Goal: Task Accomplishment & Management: Complete application form

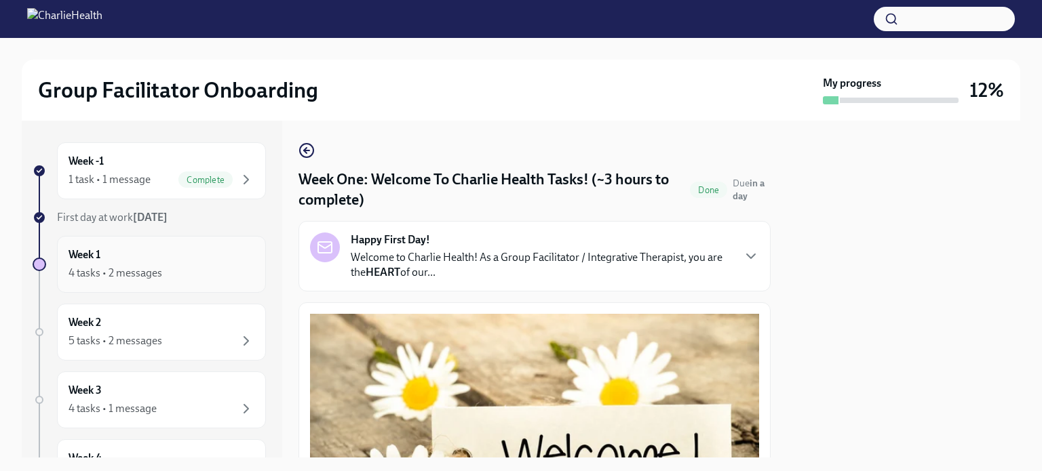
click at [140, 257] on div "Week 1 4 tasks • 2 messages" at bounding box center [161, 265] width 186 height 34
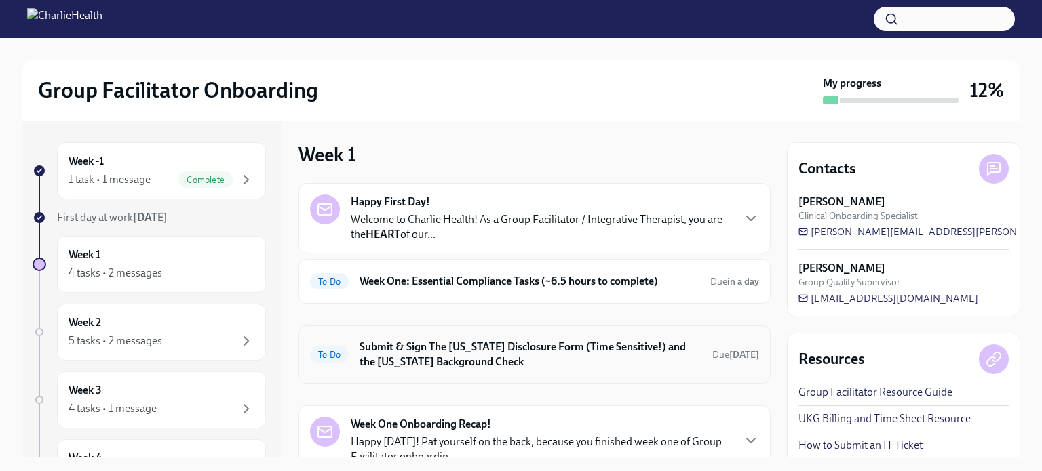
click at [539, 349] on h6 "Submit & Sign The [US_STATE] Disclosure Form (Time Sensitive!) and the [US_STAT…" at bounding box center [530, 355] width 342 height 30
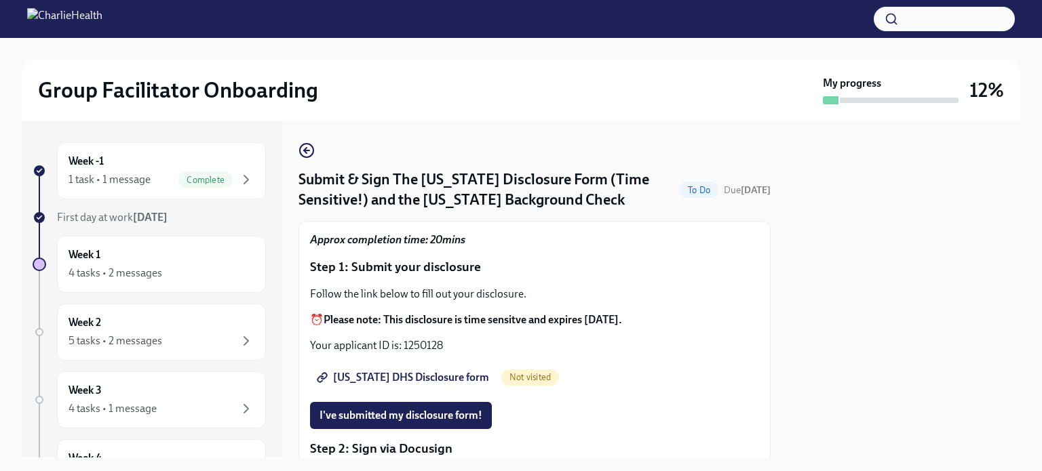
click at [388, 371] on span "[US_STATE] DHS Disclosure form" at bounding box center [404, 378] width 170 height 14
click at [430, 413] on span "I've submitted my disclosure form!" at bounding box center [400, 416] width 163 height 14
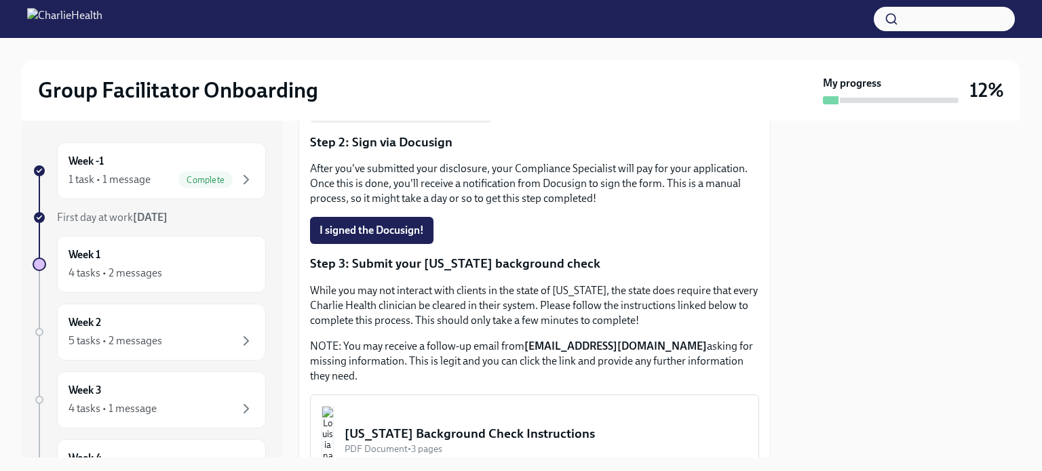
scroll to position [285, 0]
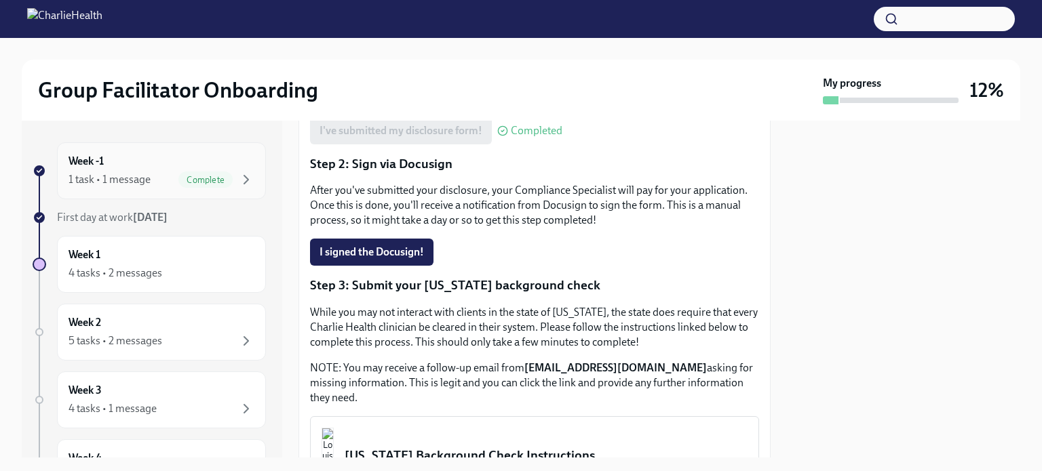
click at [140, 172] on div "1 task • 1 message" at bounding box center [109, 179] width 82 height 15
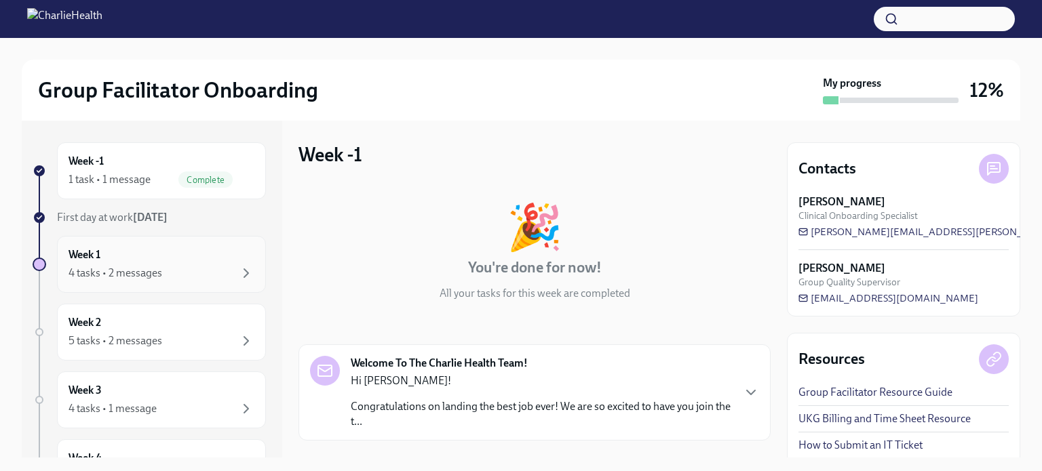
click at [115, 259] on div "Week 1 4 tasks • 2 messages" at bounding box center [161, 265] width 186 height 34
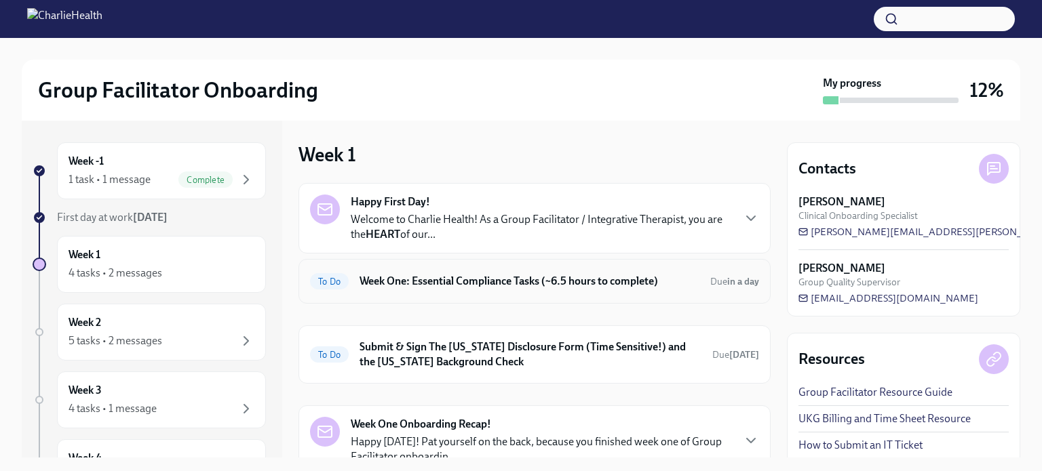
click at [529, 281] on h6 "Week One: Essential Compliance Tasks (~6.5 hours to complete)" at bounding box center [529, 281] width 340 height 15
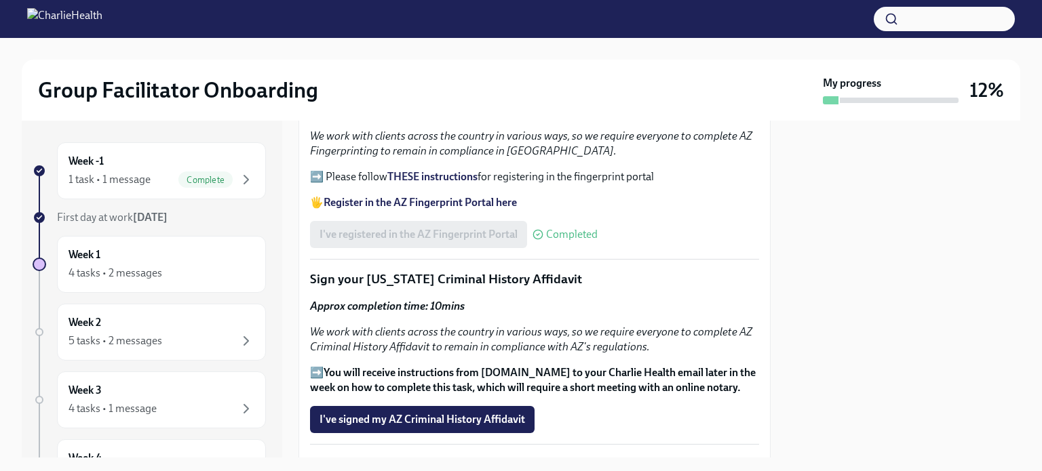
scroll to position [1695, 0]
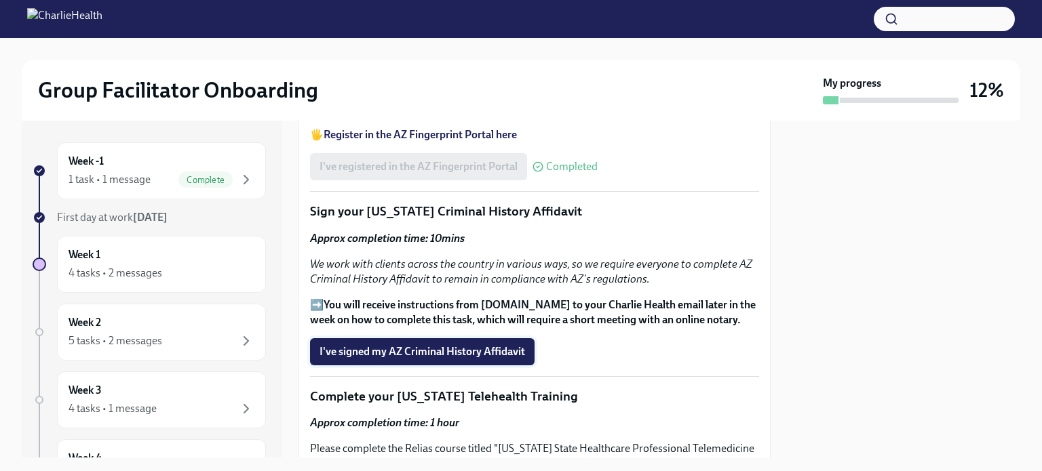
click at [468, 345] on span "I've signed my AZ Criminal History Affidavit" at bounding box center [421, 352] width 205 height 14
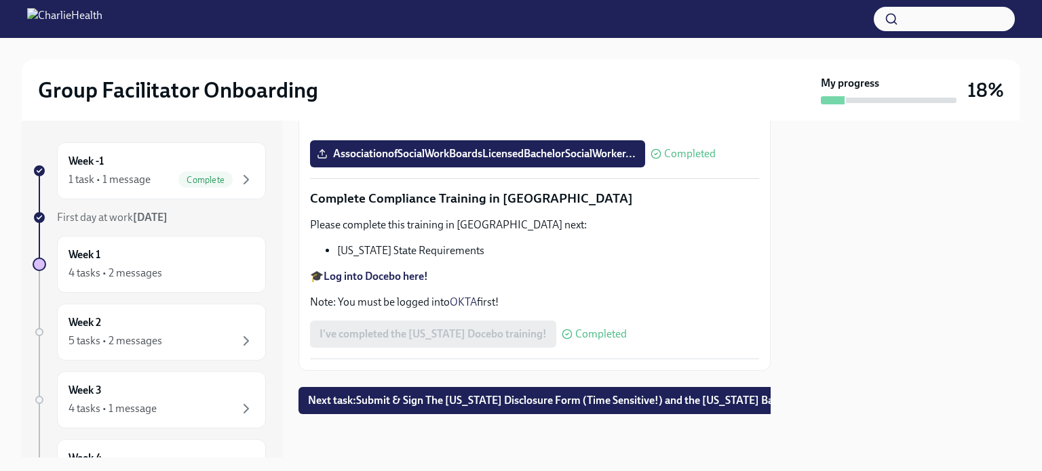
scroll to position [3032, 0]
click at [150, 265] on div "4 tasks • 2 messages" at bounding box center [161, 273] width 186 height 16
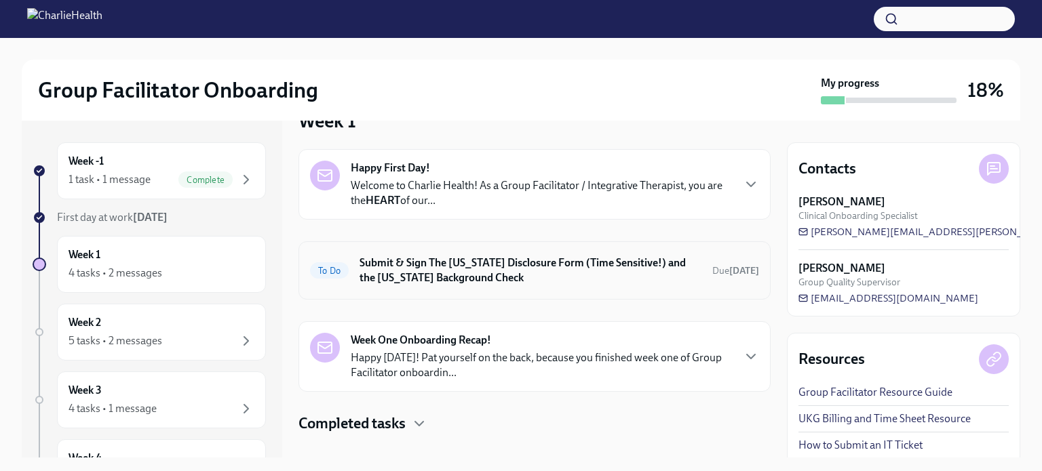
scroll to position [52, 0]
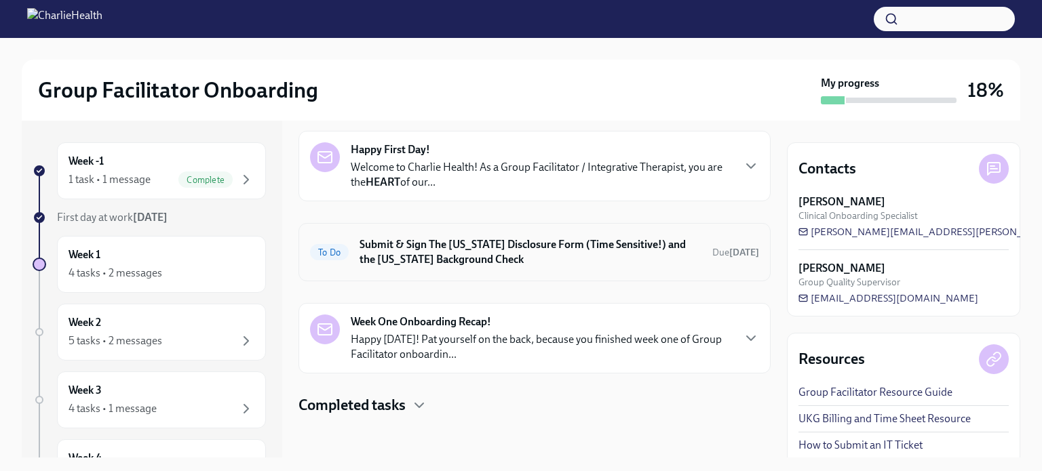
click at [471, 239] on h6 "Submit & Sign The [US_STATE] Disclosure Form (Time Sensitive!) and the [US_STAT…" at bounding box center [530, 252] width 342 height 30
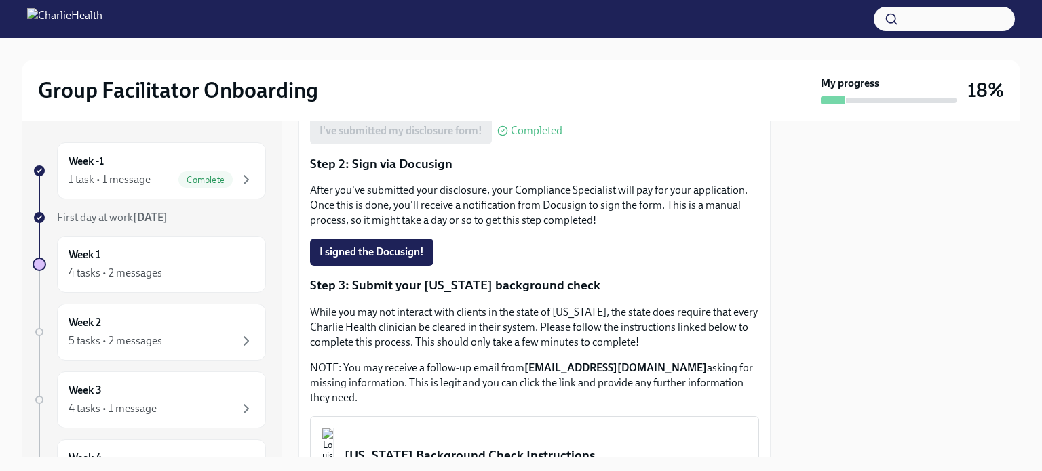
scroll to position [488, 0]
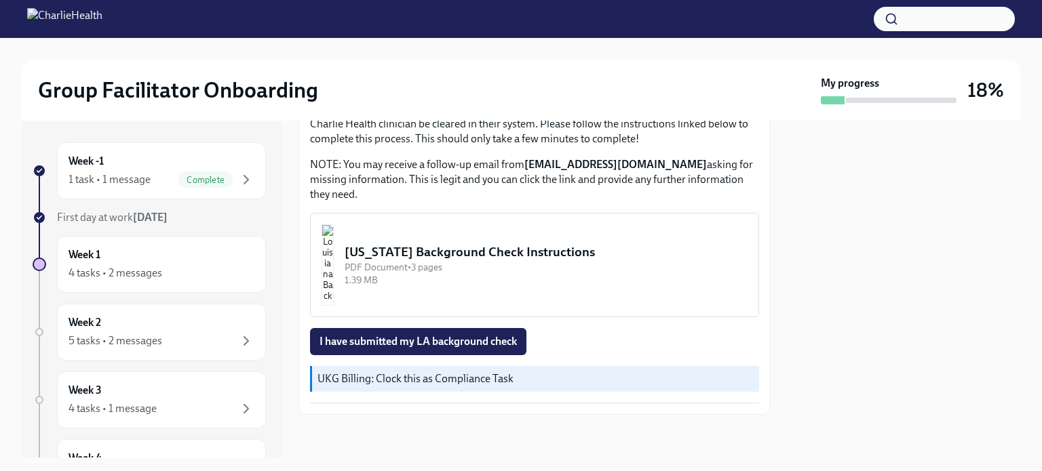
click at [520, 247] on div "[US_STATE] Background Check Instructions" at bounding box center [546, 252] width 403 height 18
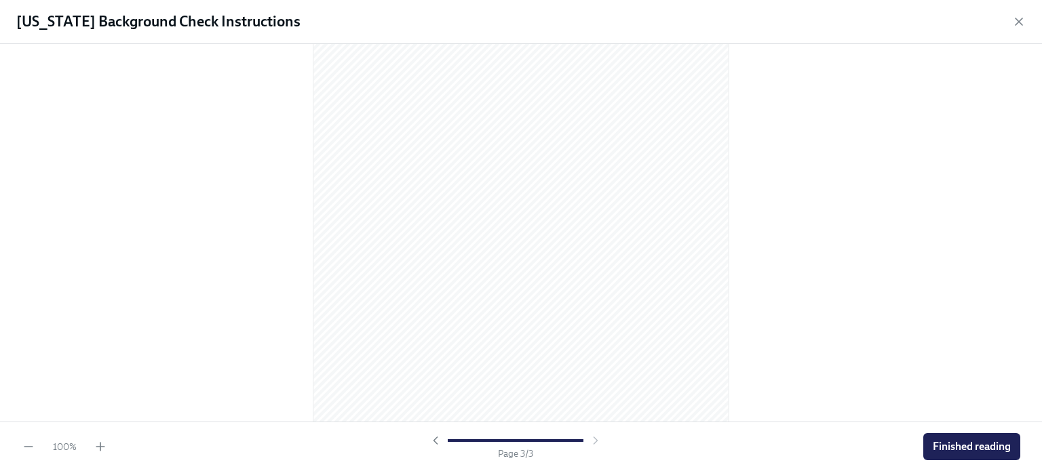
scroll to position [1280, 0]
click at [964, 453] on span "Finished reading" at bounding box center [971, 447] width 78 height 14
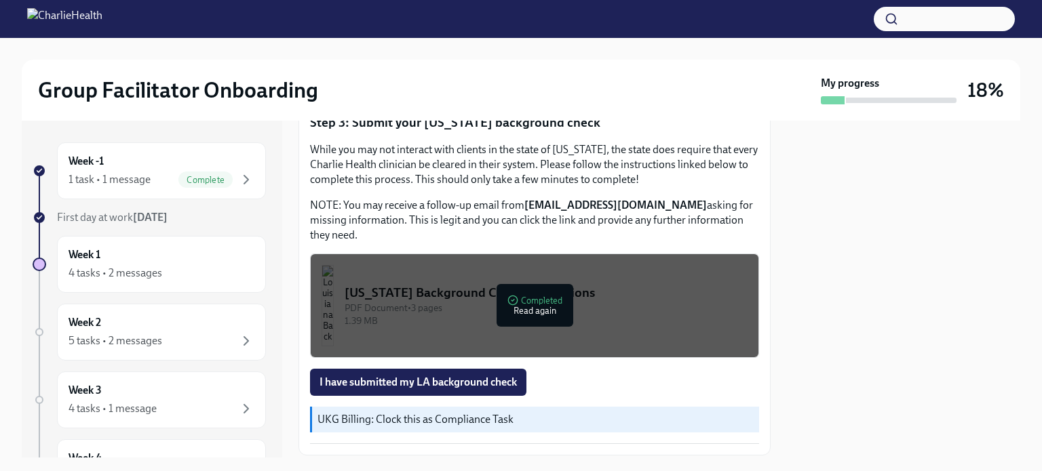
scroll to position [488, 0]
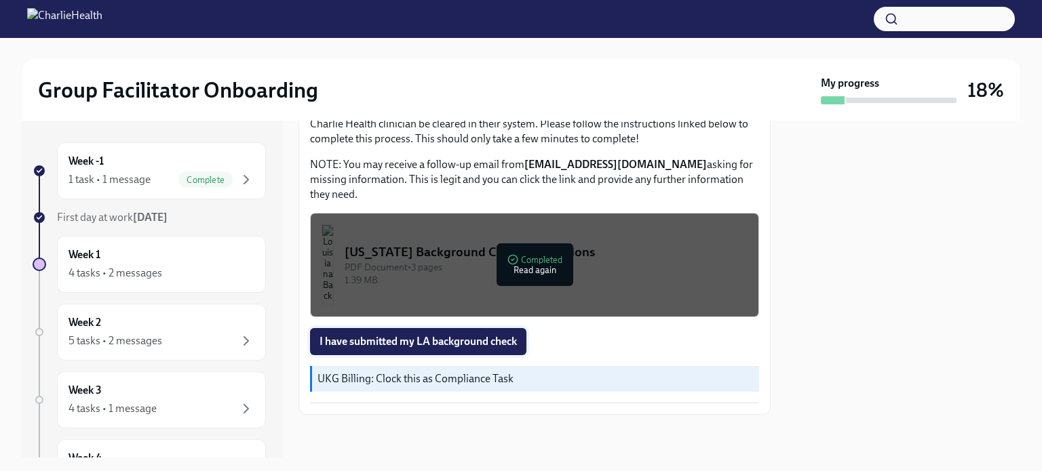
click at [418, 347] on span "I have submitted my LA background check" at bounding box center [417, 342] width 197 height 14
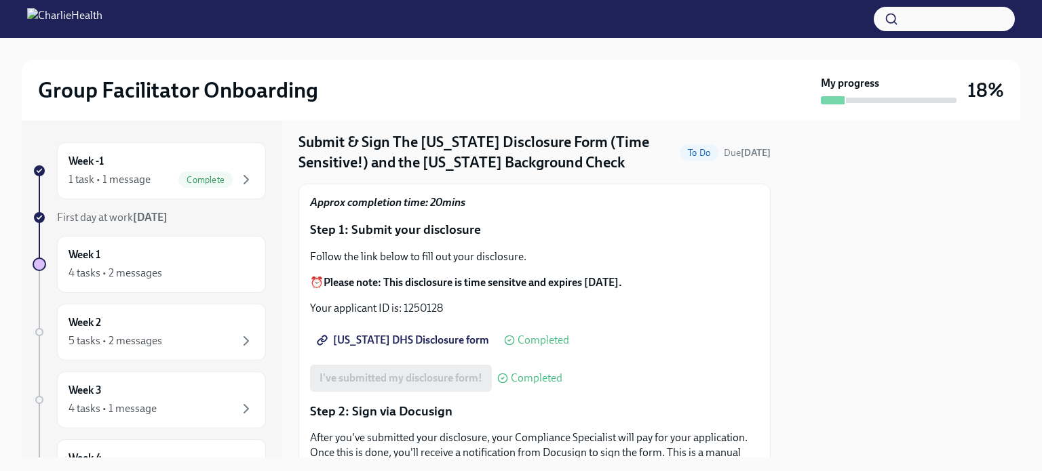
scroll to position [0, 0]
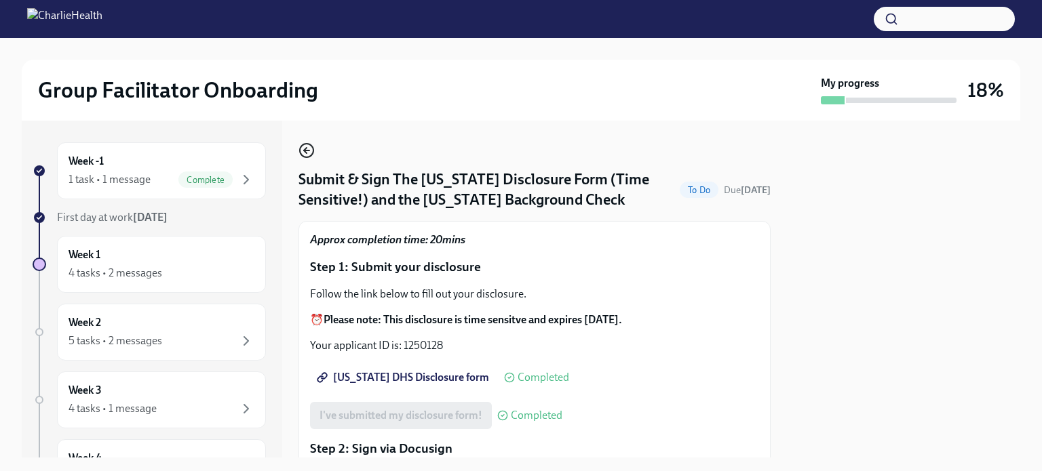
click at [303, 157] on circle "button" at bounding box center [307, 151] width 14 height 14
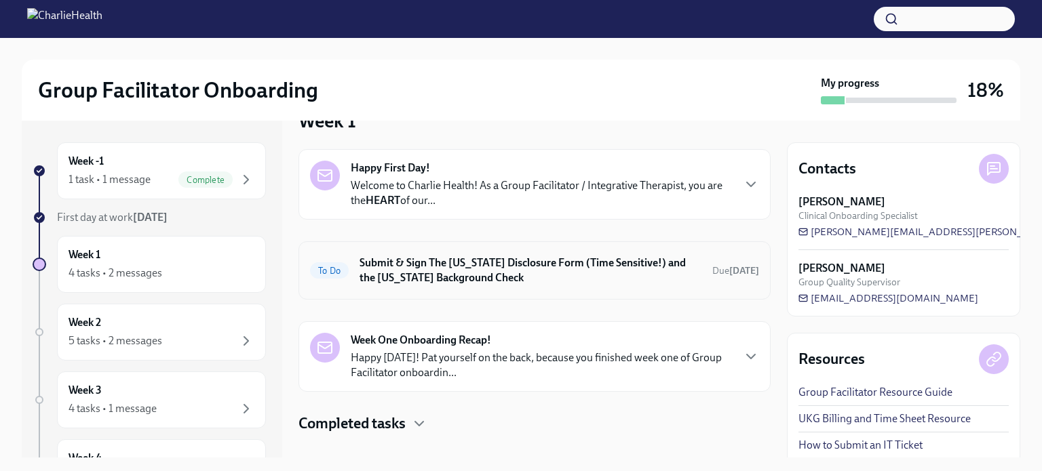
scroll to position [52, 0]
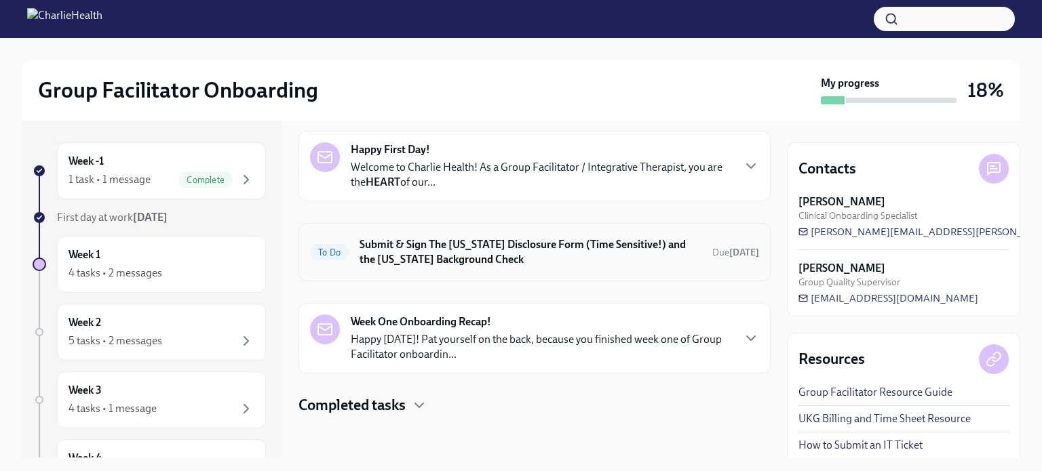
click at [512, 248] on h6 "Submit & Sign The [US_STATE] Disclosure Form (Time Sensitive!) and the [US_STAT…" at bounding box center [530, 252] width 342 height 30
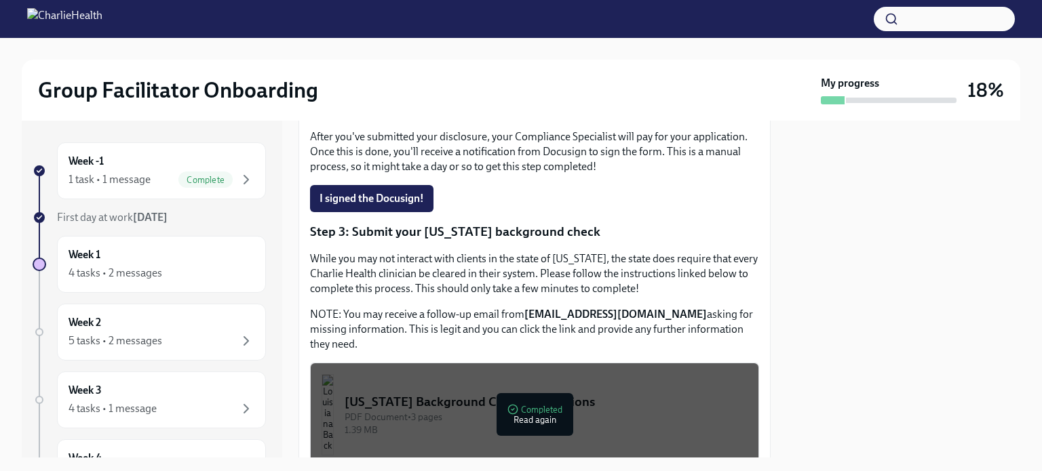
scroll to position [339, 0]
click at [136, 353] on div "Week 2 5 tasks • 2 messages" at bounding box center [161, 332] width 209 height 57
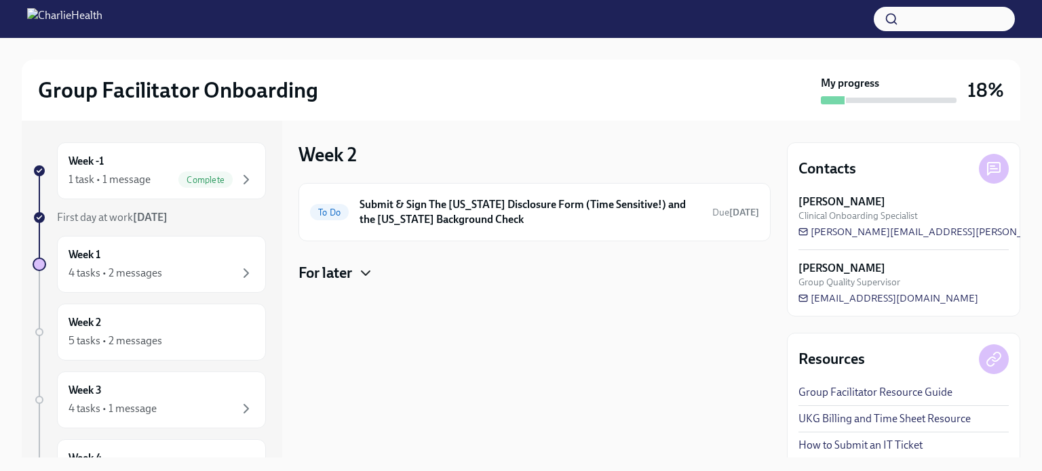
click at [359, 269] on icon "button" at bounding box center [365, 273] width 16 height 16
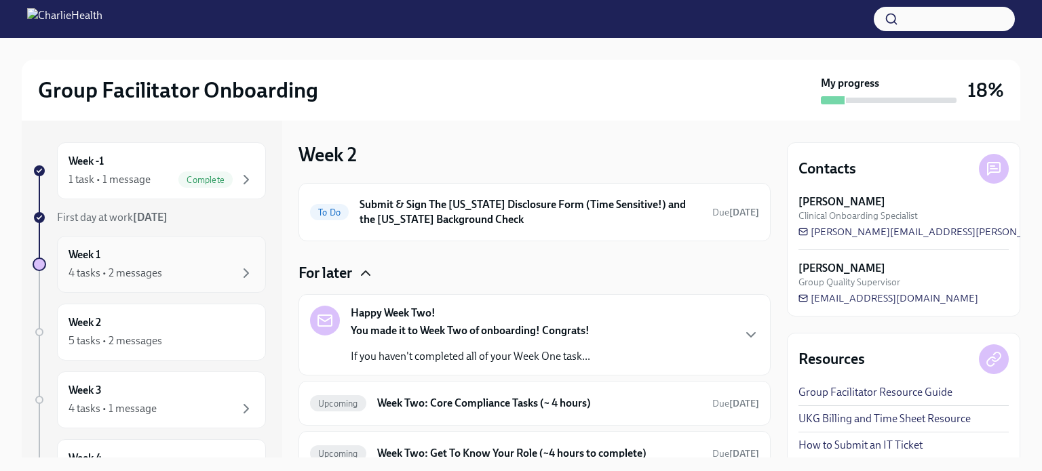
click at [149, 266] on div "4 tasks • 2 messages" at bounding box center [115, 273] width 94 height 15
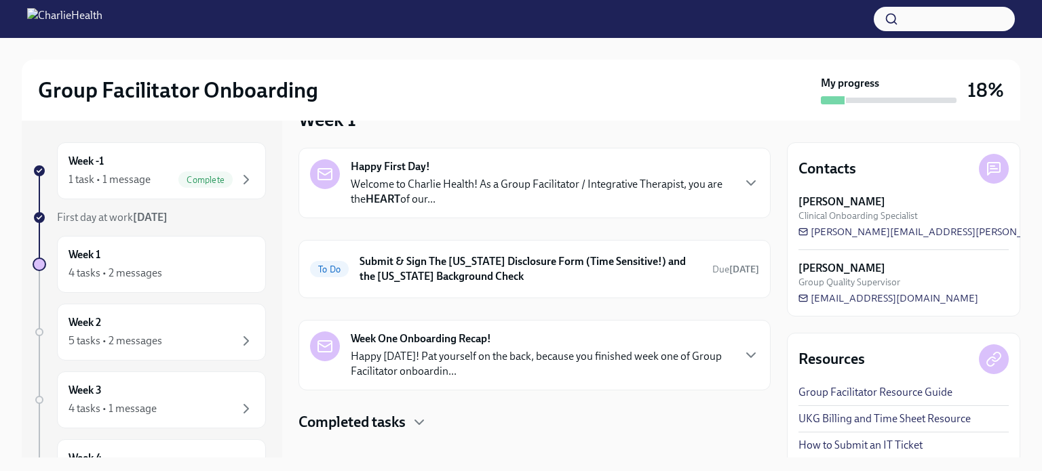
scroll to position [52, 0]
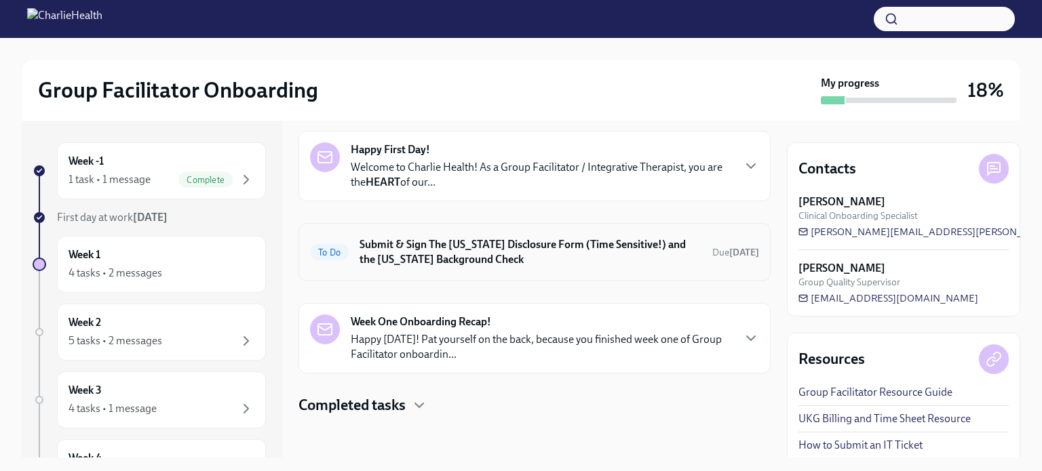
click at [552, 257] on h6 "Submit & Sign The [US_STATE] Disclosure Form (Time Sensitive!) and the [US_STAT…" at bounding box center [530, 252] width 342 height 30
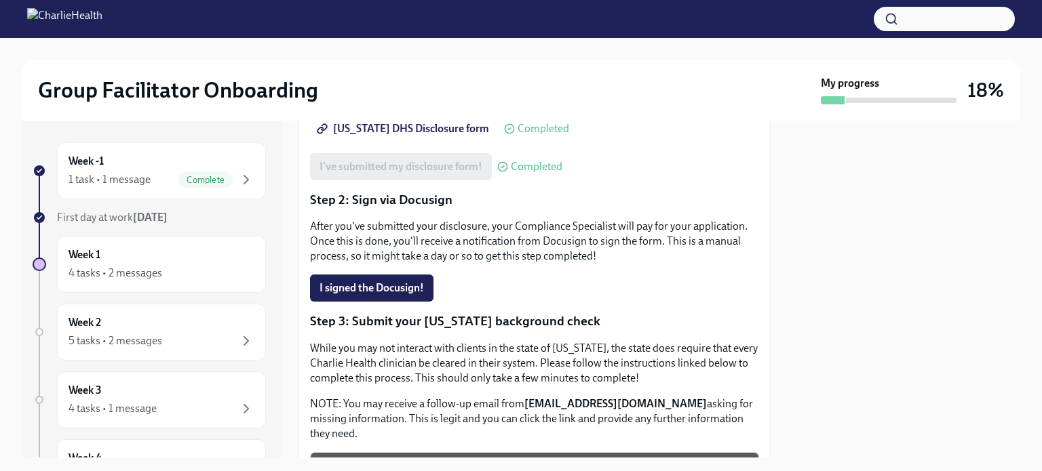
scroll to position [271, 0]
